Goal: Information Seeking & Learning: Learn about a topic

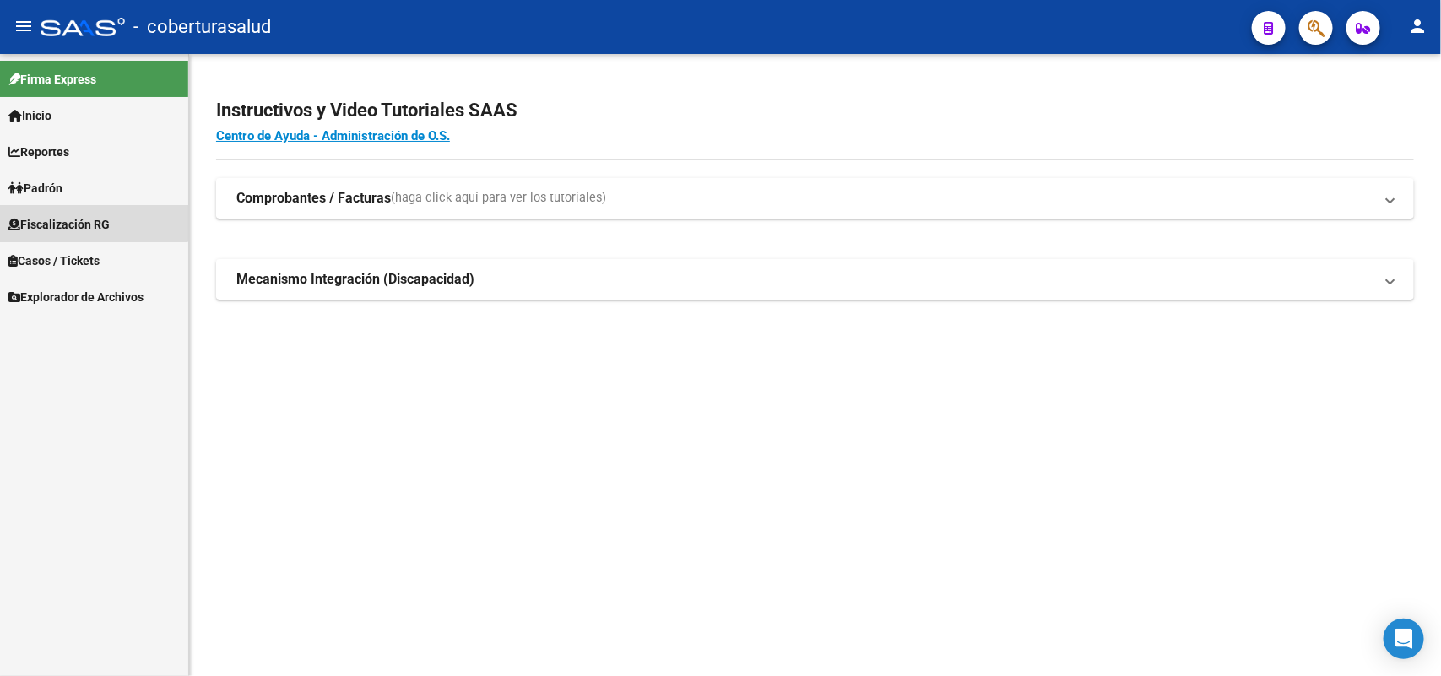
click at [65, 216] on span "Fiscalización RG" at bounding box center [58, 224] width 101 height 19
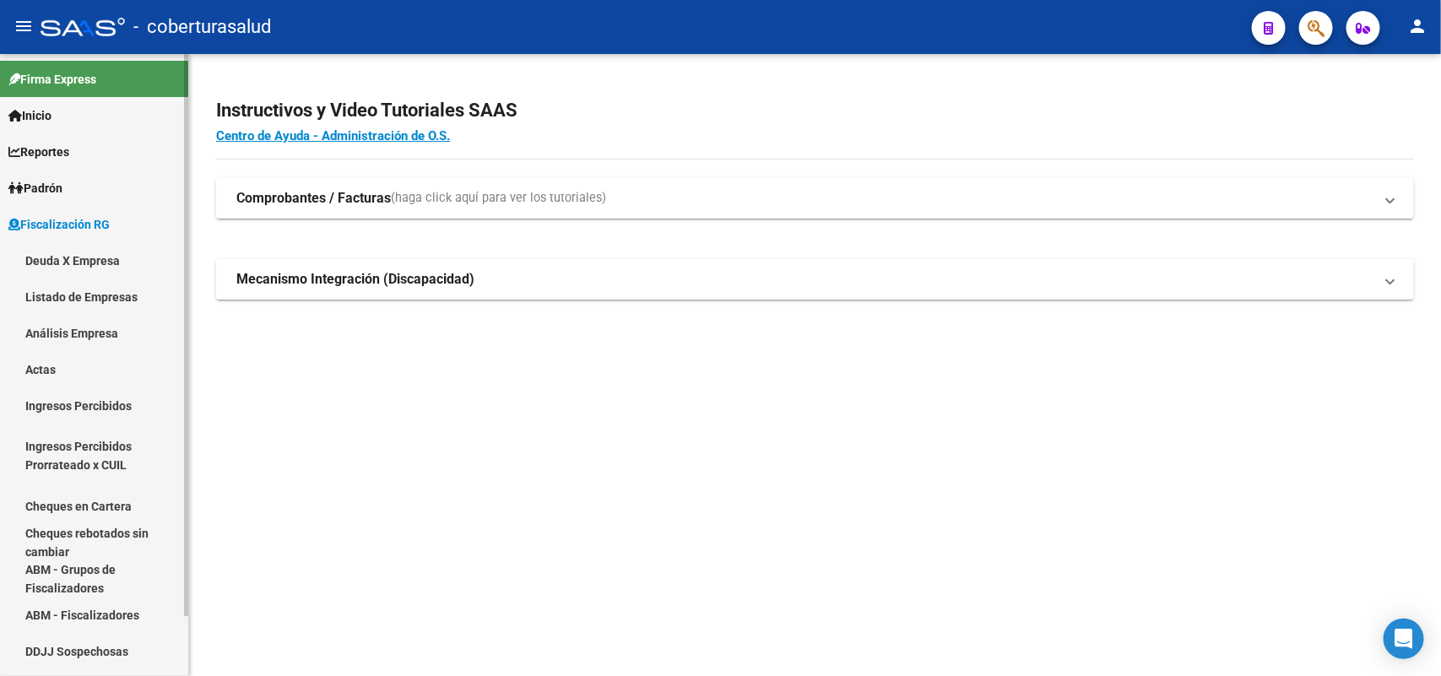
click at [85, 336] on link "Análisis Empresa" at bounding box center [94, 333] width 188 height 36
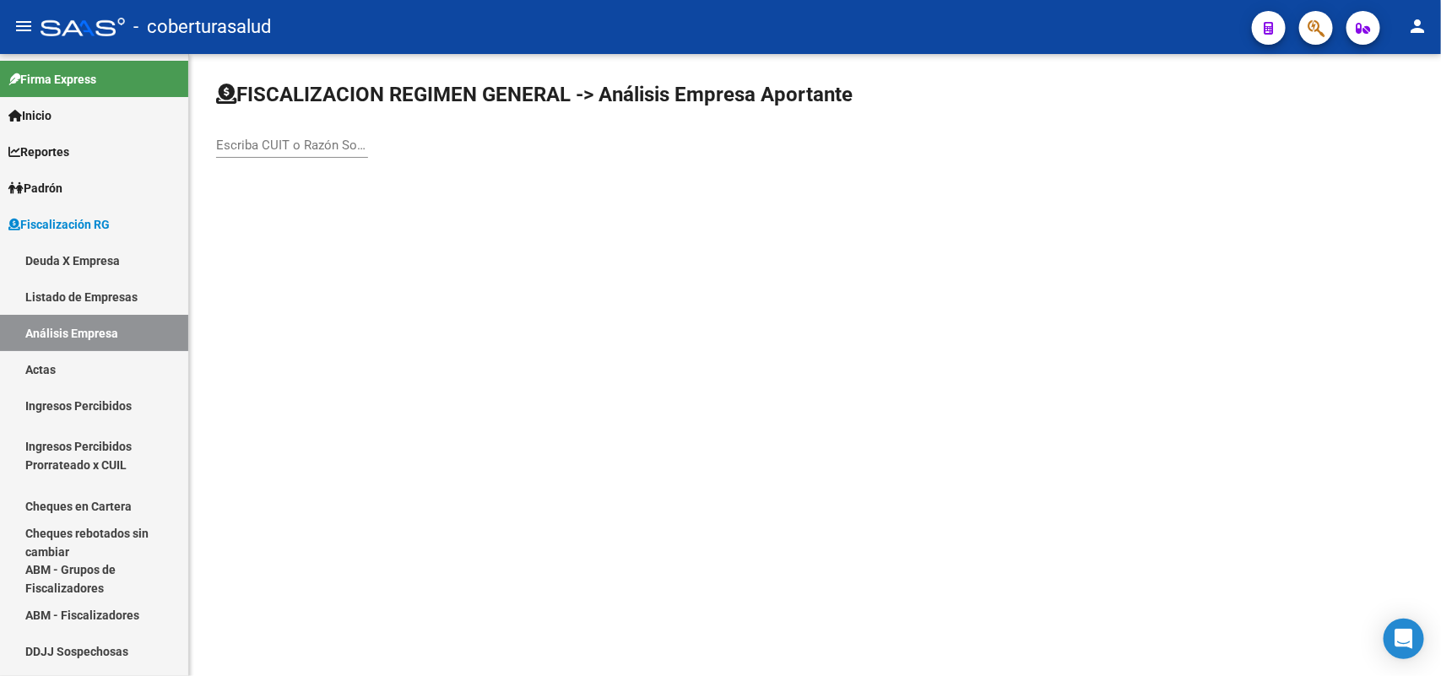
click at [259, 148] on input "Escriba CUIT o Razón Social para buscar" at bounding box center [292, 145] width 152 height 15
paste input "30710496524"
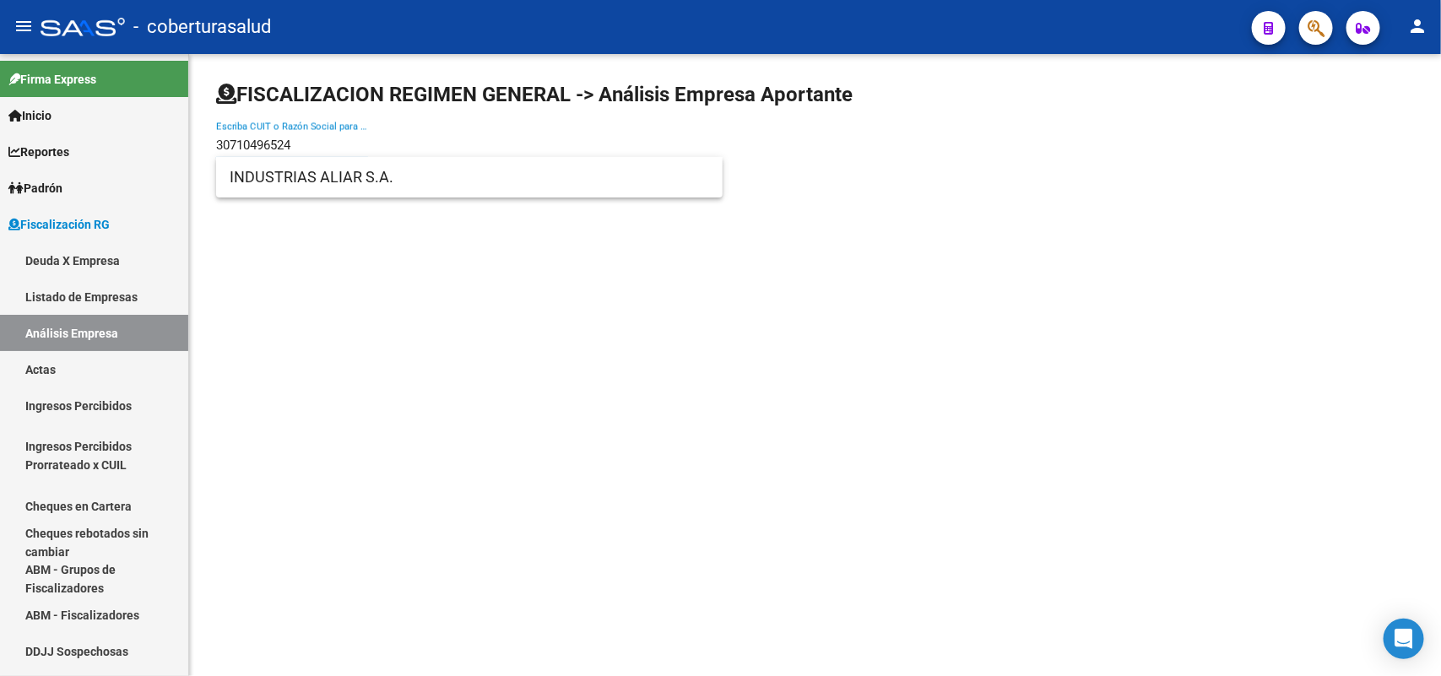
type input "30710496524"
click at [281, 178] on span "INDUSTRIAS ALIAR S.A." at bounding box center [470, 177] width 480 height 41
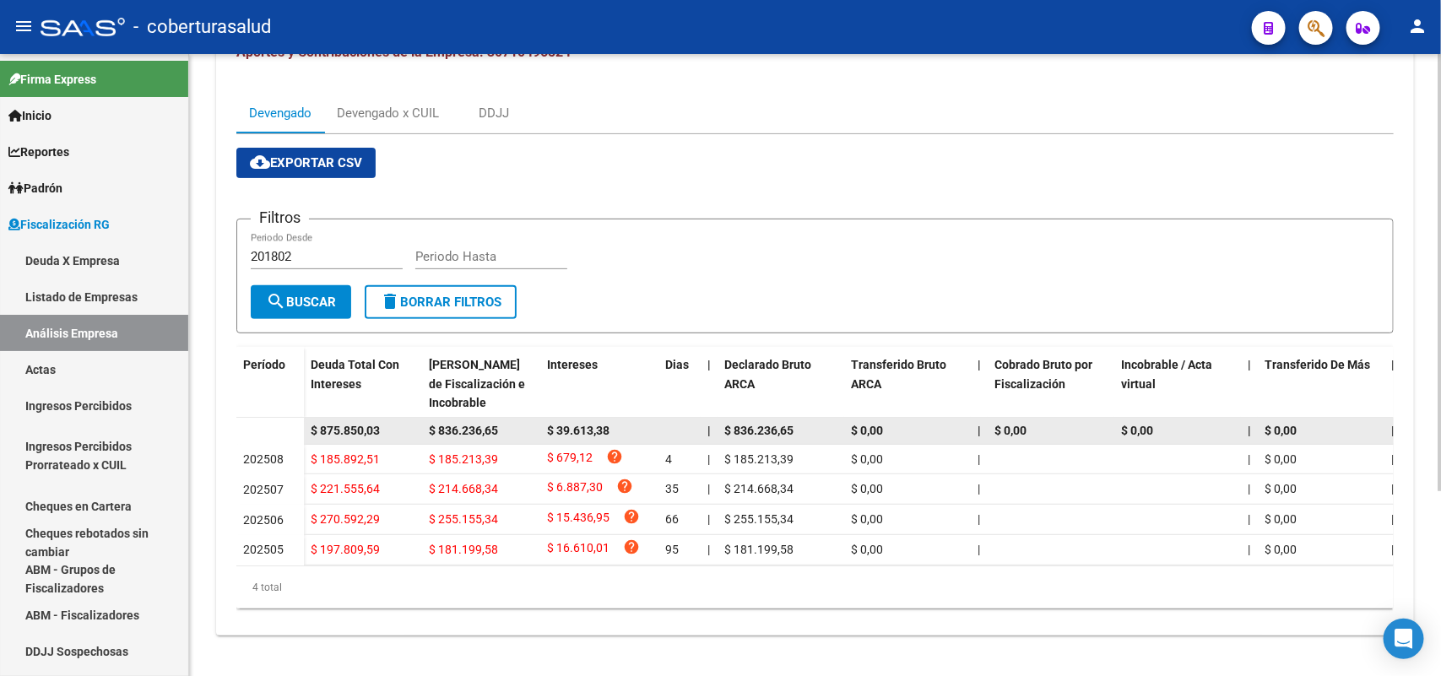
scroll to position [262, 0]
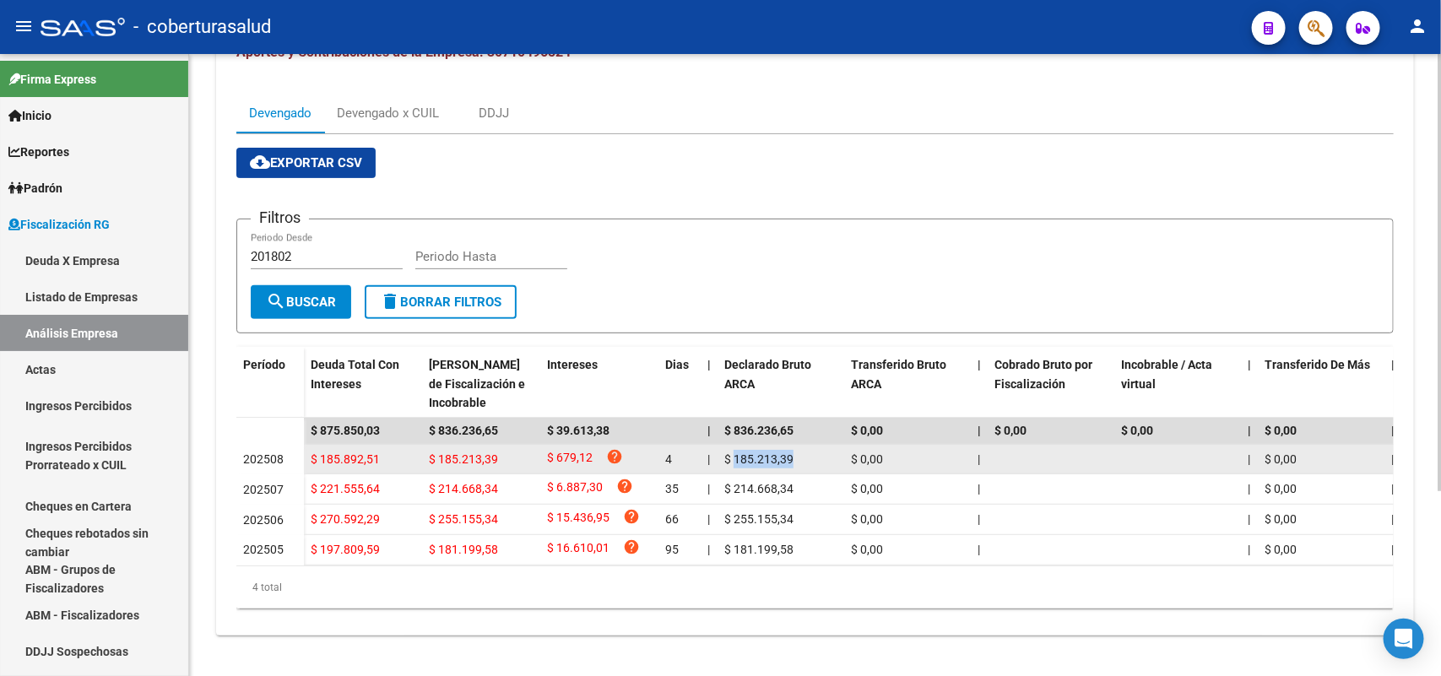
drag, startPoint x: 735, startPoint y: 445, endPoint x: 794, endPoint y: 443, distance: 59.1
click at [794, 450] on div "$ 185.213,39" at bounding box center [780, 459] width 113 height 19
copy span "185.213,39"
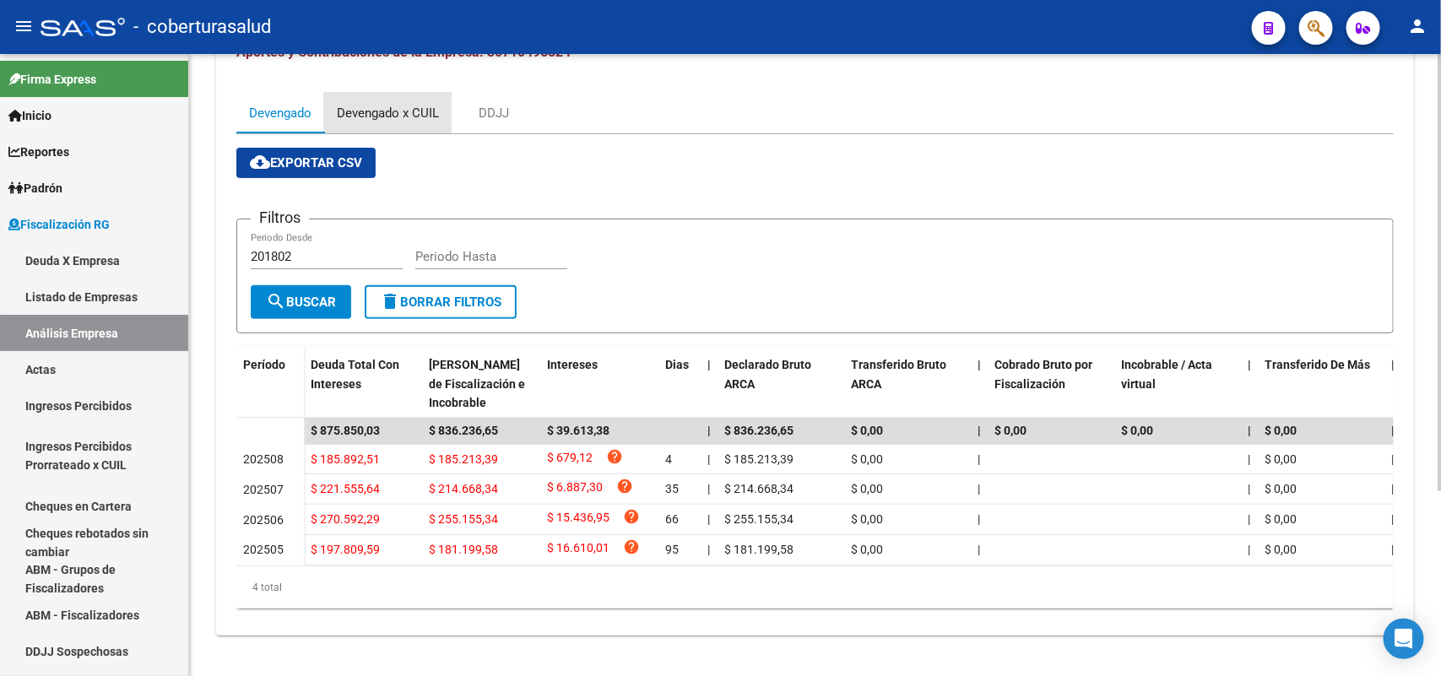
click at [389, 104] on div "Devengado x CUIL" at bounding box center [388, 113] width 102 height 19
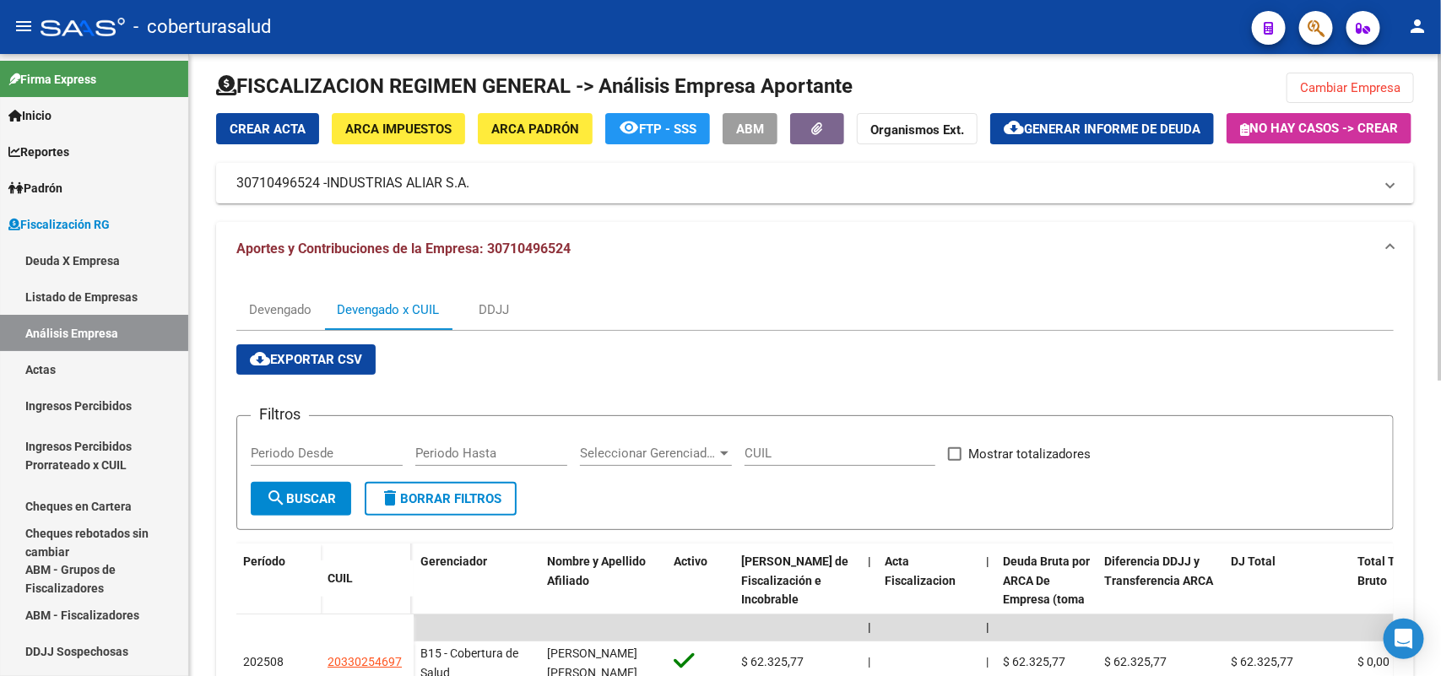
scroll to position [0, 0]
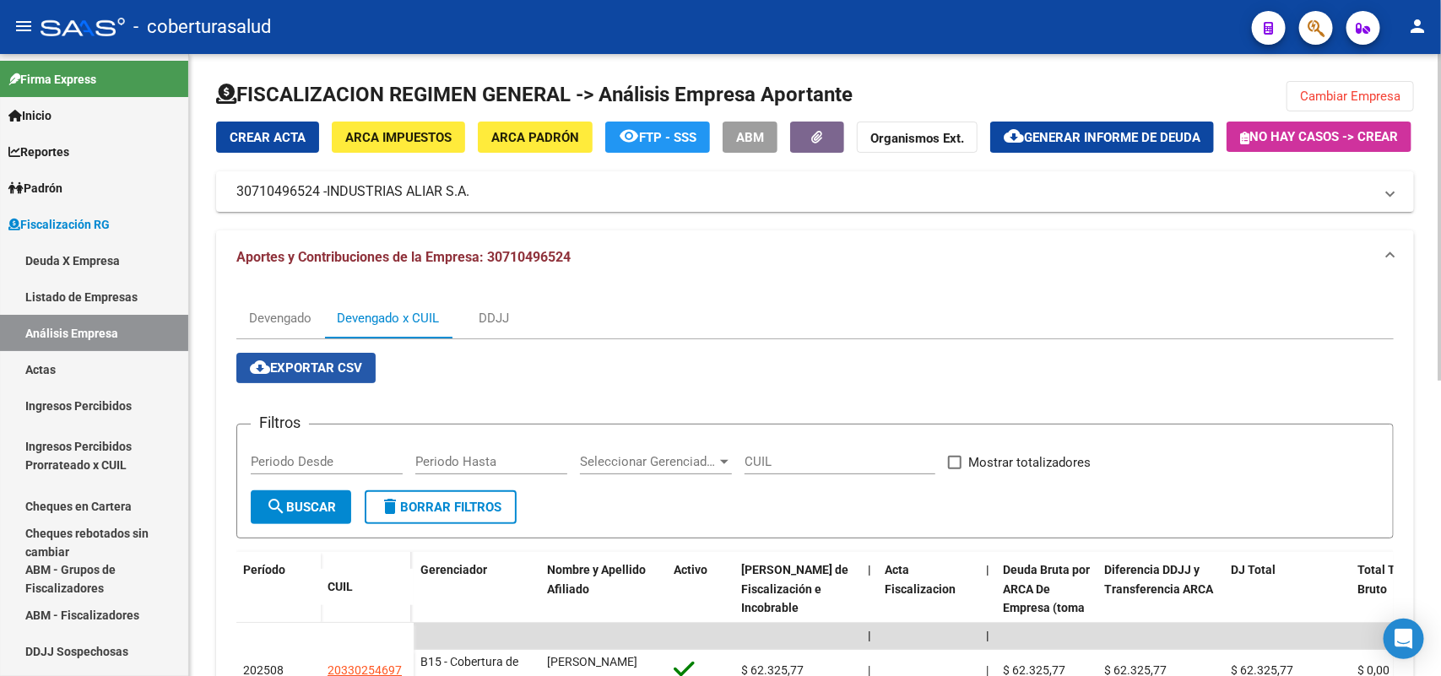
click at [295, 376] on span "cloud_download Exportar CSV" at bounding box center [306, 367] width 112 height 15
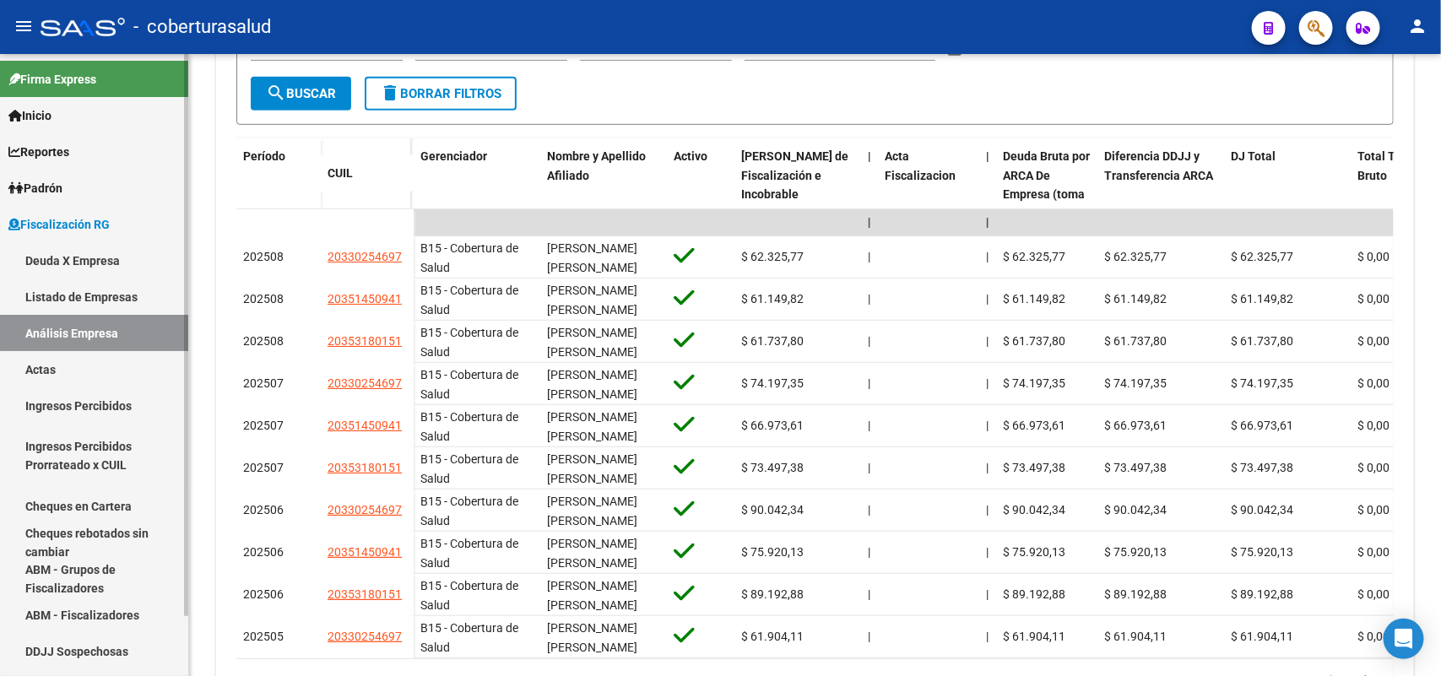
scroll to position [247, 0]
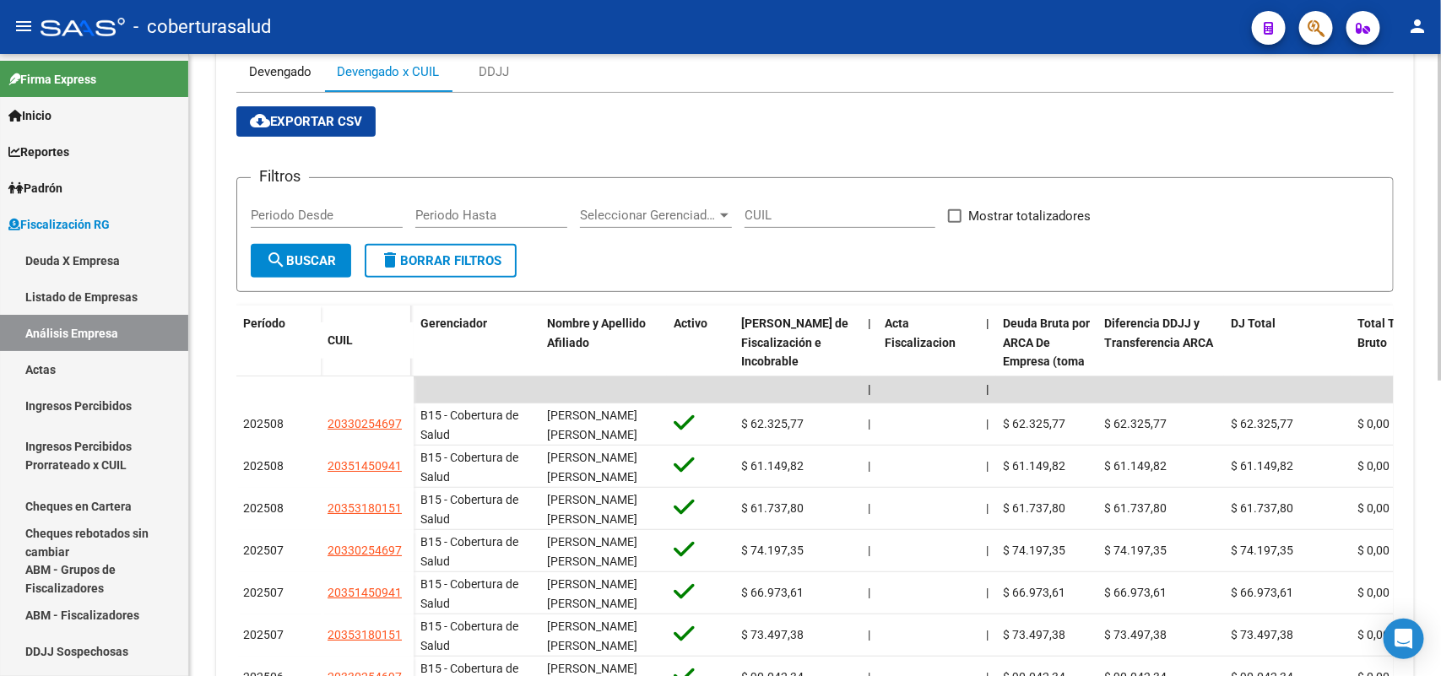
click at [280, 81] on div "Devengado" at bounding box center [280, 71] width 62 height 19
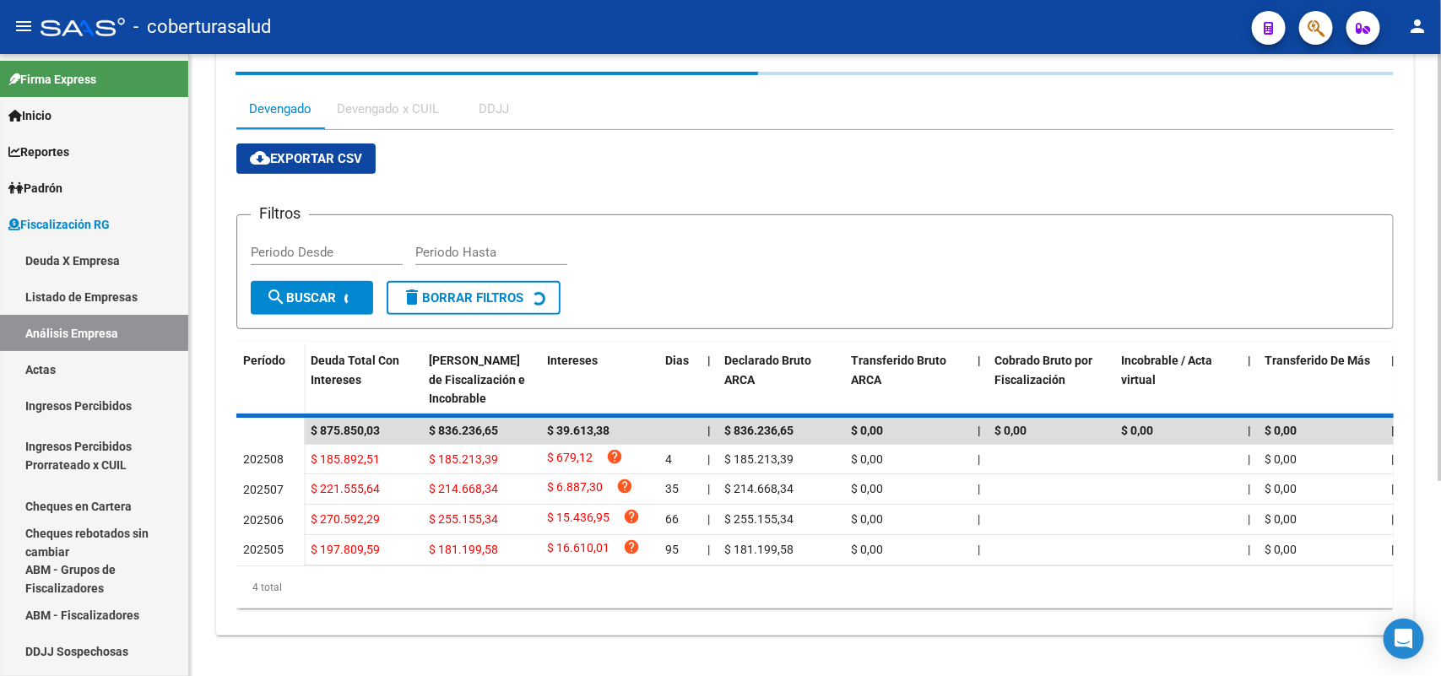
scroll to position [262, 0]
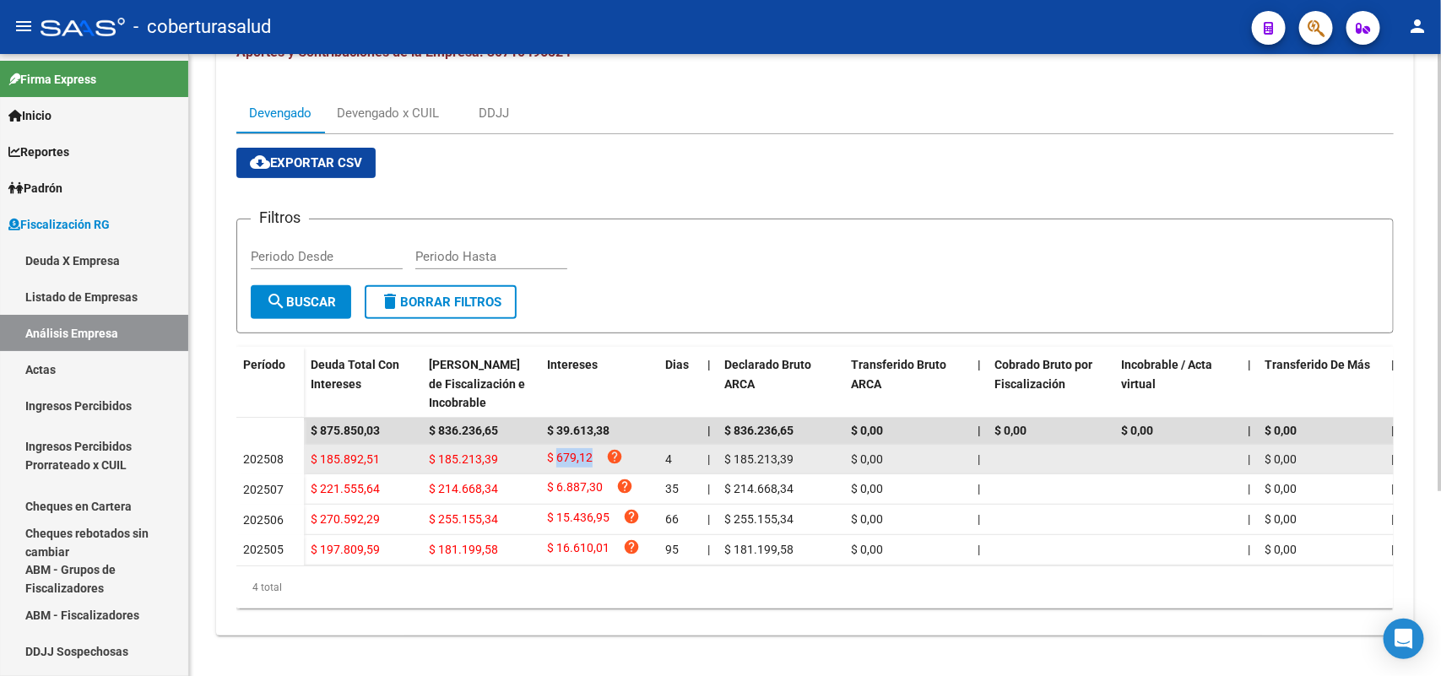
drag, startPoint x: 555, startPoint y: 447, endPoint x: 593, endPoint y: 444, distance: 37.3
click at [593, 448] on div "$ 679,12 help" at bounding box center [599, 459] width 105 height 23
